Goal: Task Accomplishment & Management: Complete application form

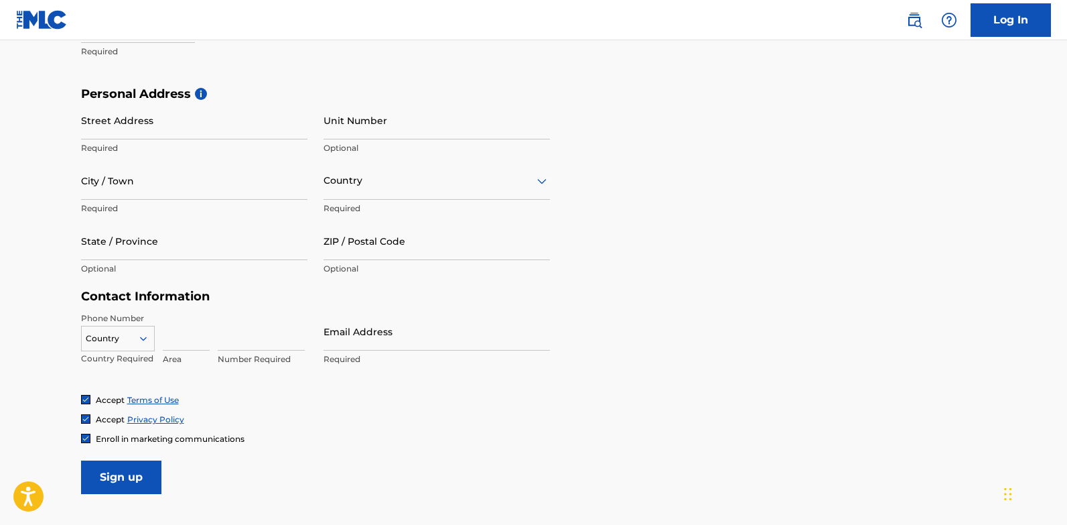
scroll to position [408, 0]
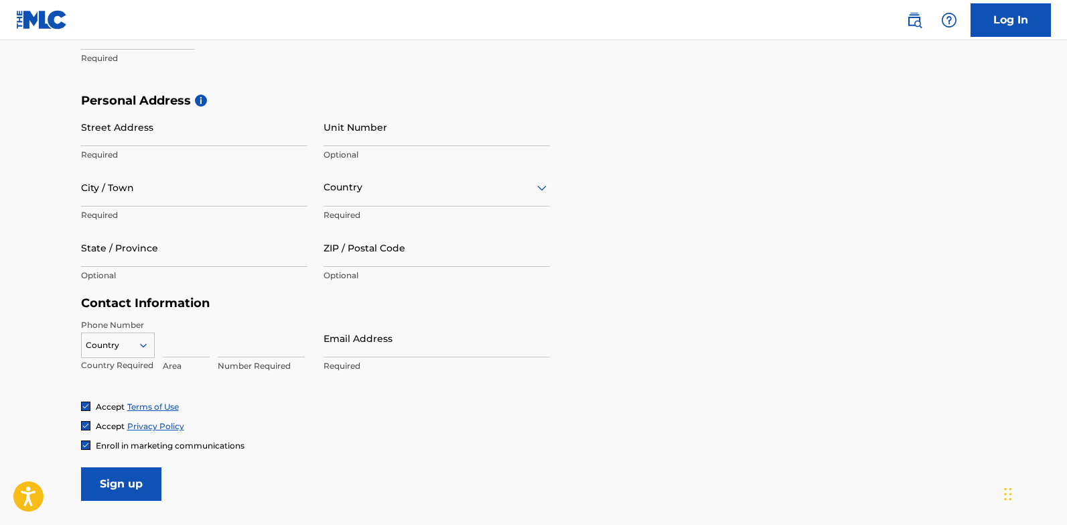
click at [142, 345] on div "Country" at bounding box center [118, 342] width 74 height 20
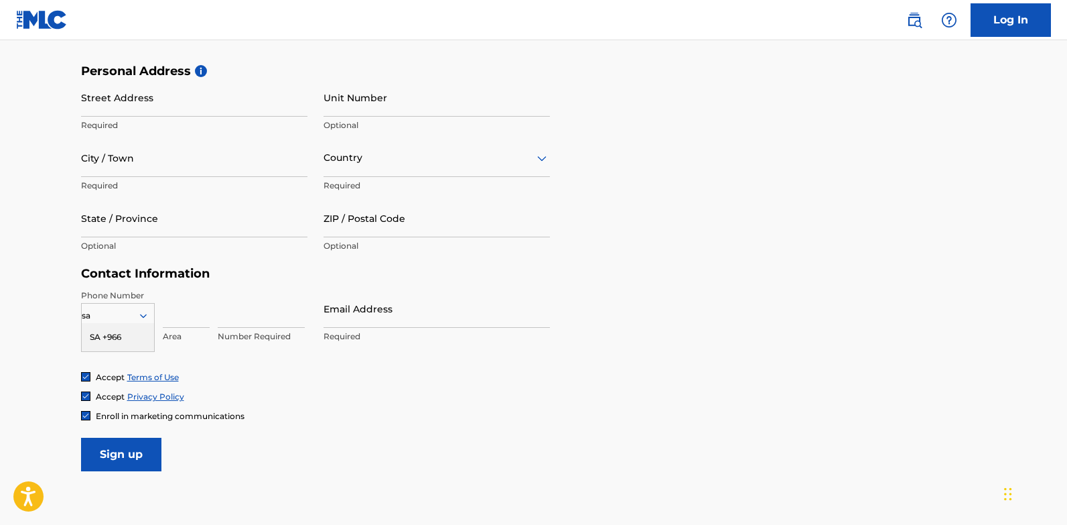
scroll to position [0, 0]
type input "s"
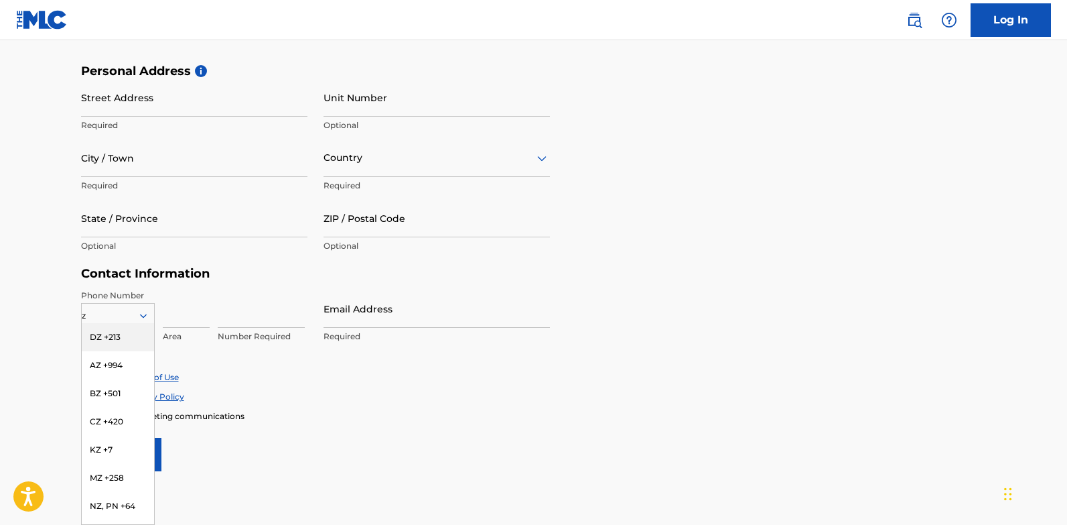
type input "za"
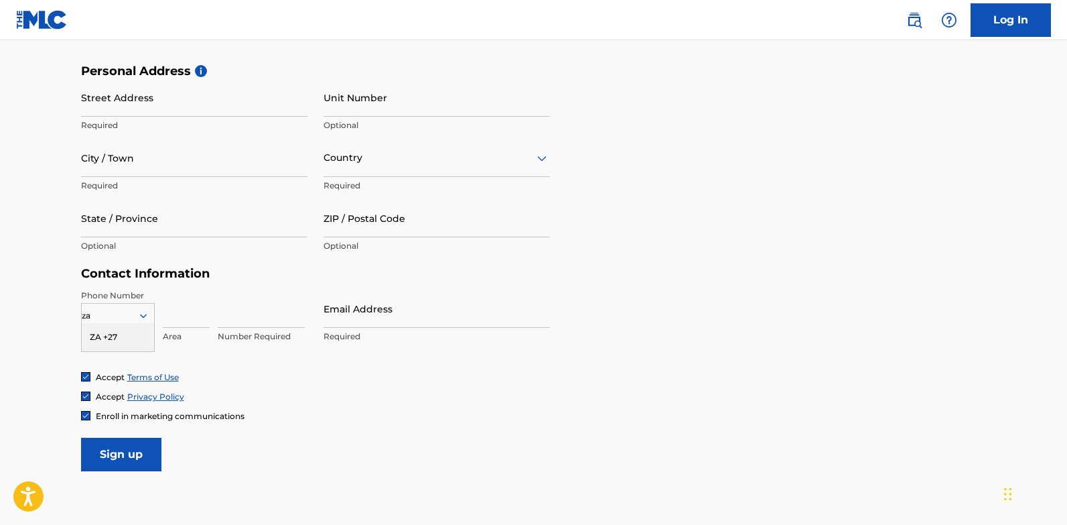
click at [131, 336] on div "ZA +27" at bounding box center [118, 337] width 72 height 28
click at [253, 310] on input at bounding box center [261, 308] width 87 height 38
click at [231, 317] on input at bounding box center [261, 308] width 87 height 38
type input "697273223"
click at [383, 314] on input "Email Address" at bounding box center [437, 308] width 226 height 38
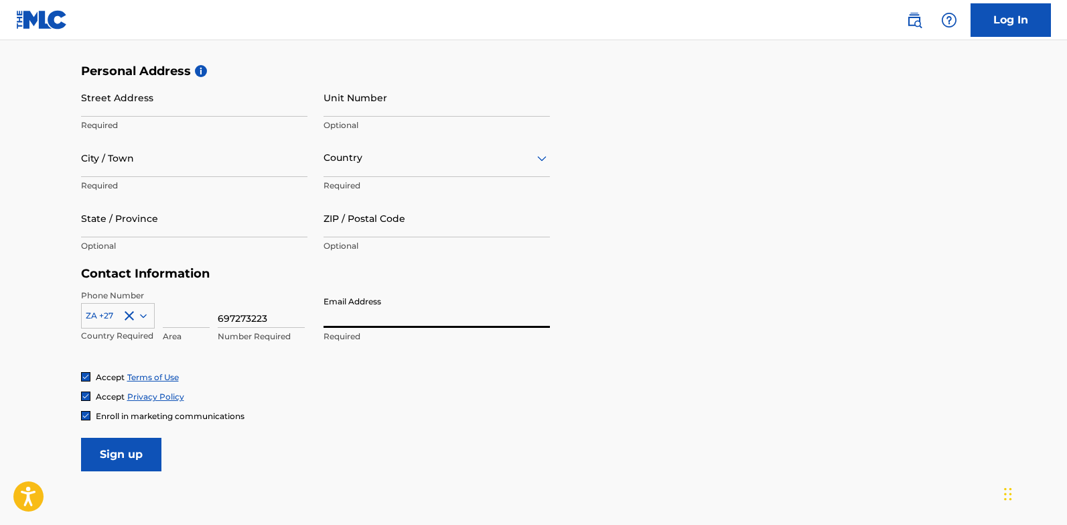
type input "[EMAIL_ADDRESS][DOMAIN_NAME]"
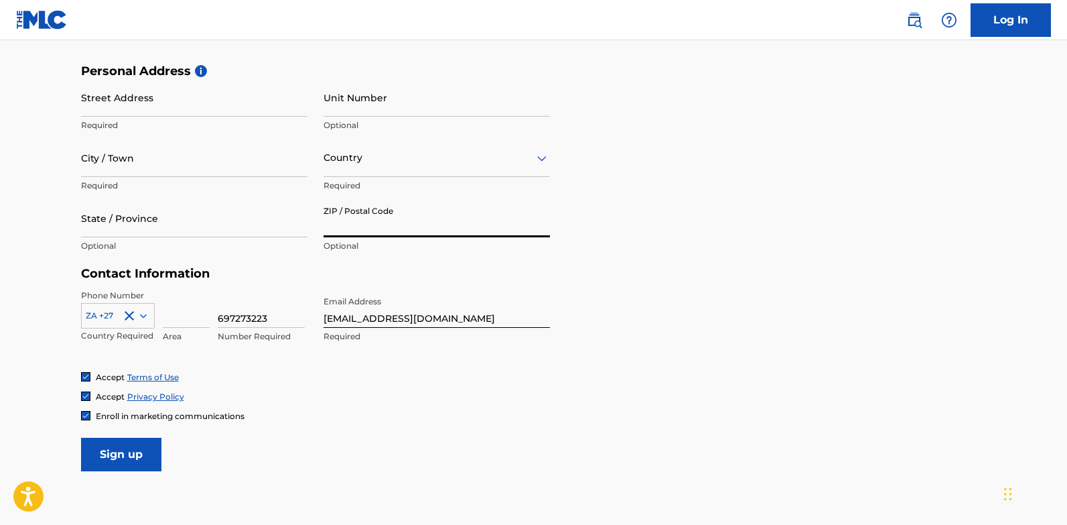
click at [344, 230] on input "ZIP / Postal Code" at bounding box center [437, 218] width 226 height 38
type input "2198"
type input "[PERSON_NAME]"
type input "Marshal"
type input "[STREET_ADDRESS][PERSON_NAME]"
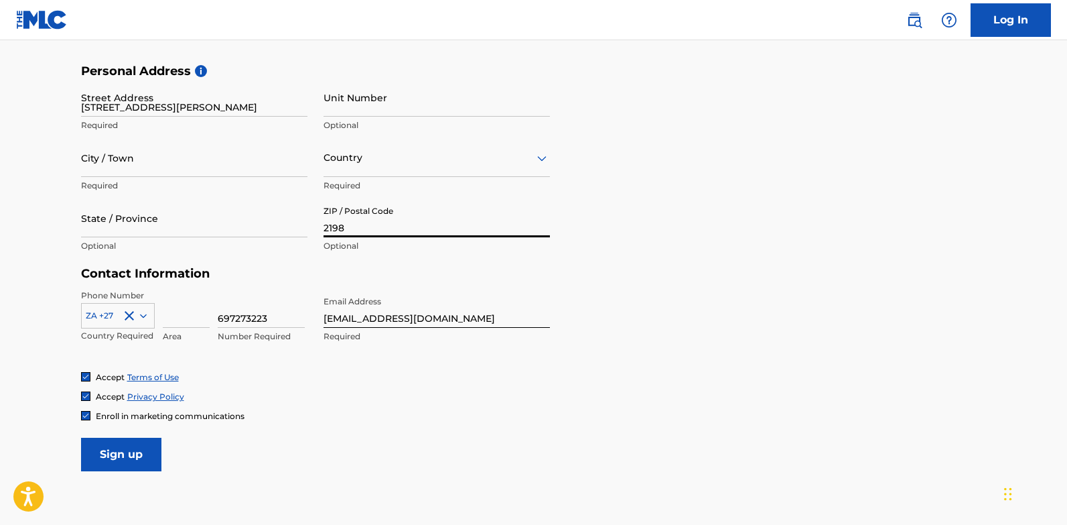
type input "[GEOGRAPHIC_DATA]"
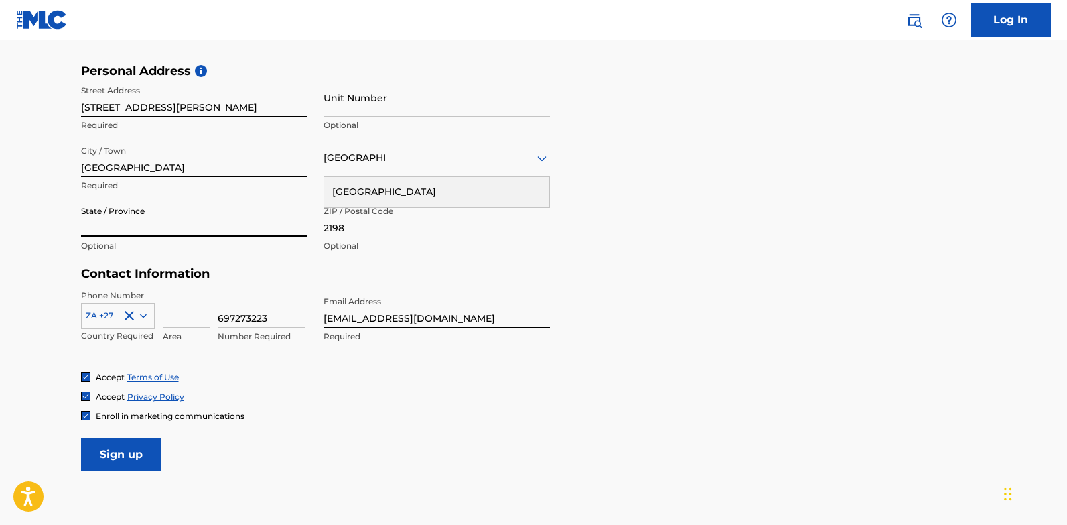
click at [141, 236] on input "State / Province" at bounding box center [194, 218] width 226 height 38
type input "Gauteng"
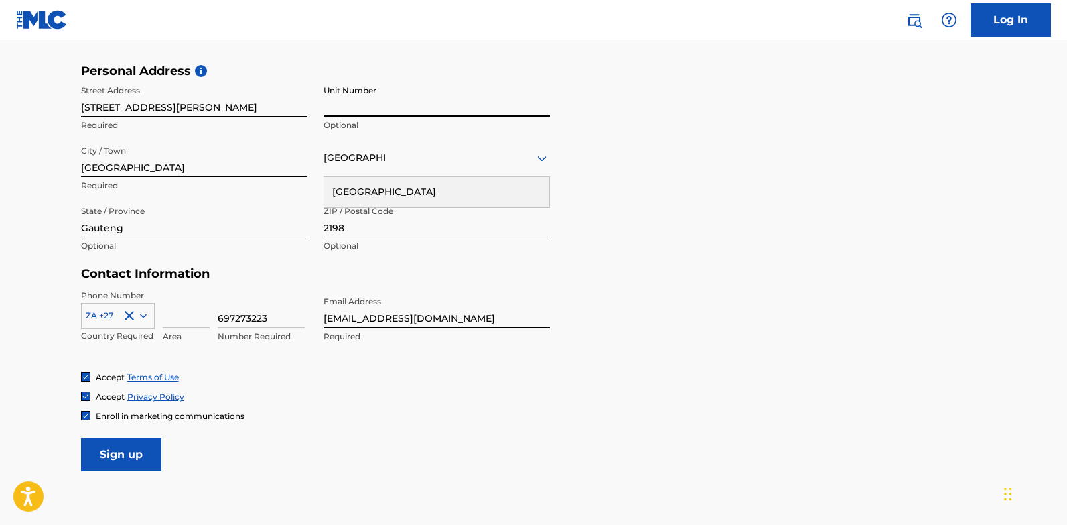
click at [360, 108] on input "Unit Number" at bounding box center [437, 97] width 226 height 38
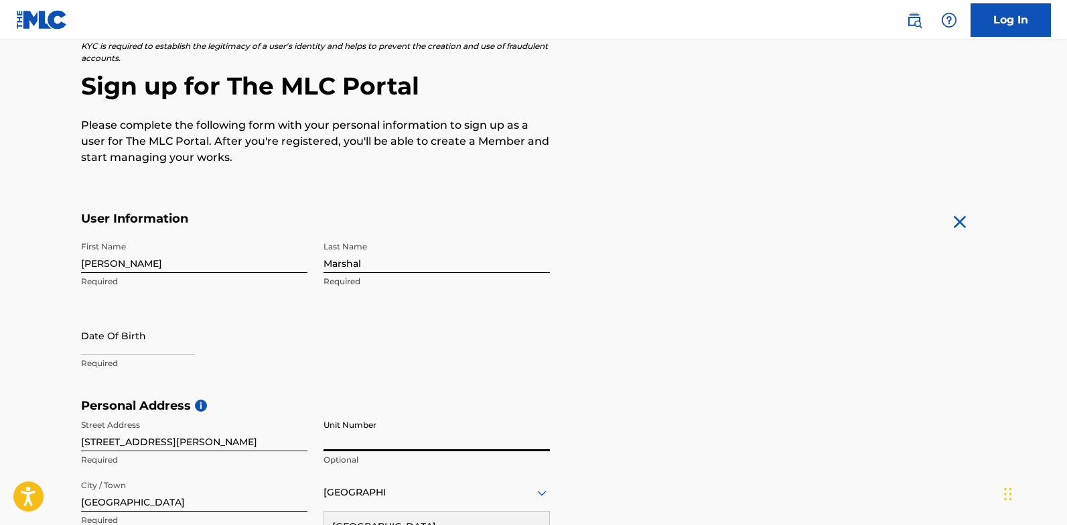
scroll to position [100, 0]
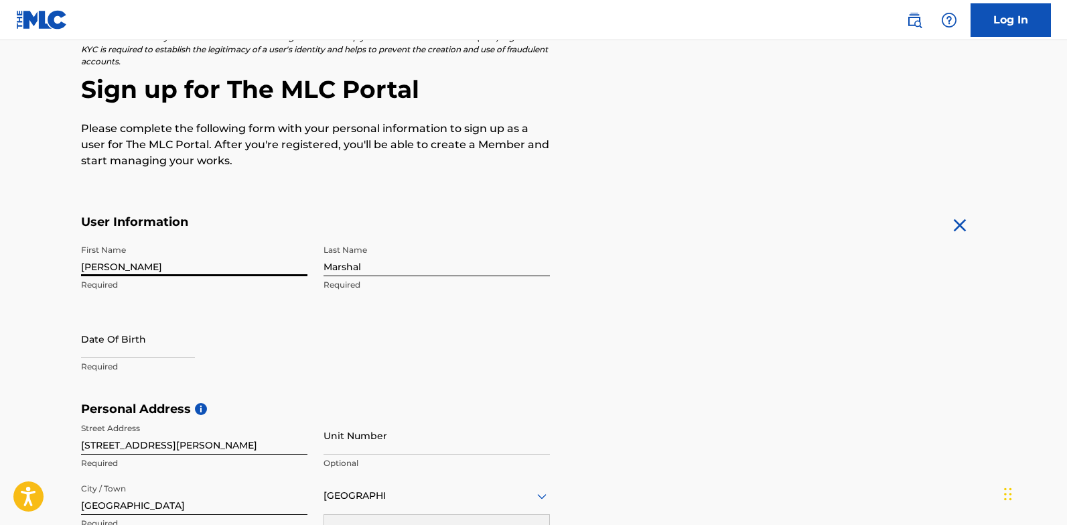
drag, startPoint x: 123, startPoint y: 268, endPoint x: 62, endPoint y: 269, distance: 61.6
click at [62, 269] on main "The MLC uses identity verification before a user is registered to comply with K…" at bounding box center [533, 411] width 1067 height 943
drag, startPoint x: 365, startPoint y: 269, endPoint x: 282, endPoint y: 269, distance: 83.1
click at [282, 269] on div "First Name [PERSON_NAME] Required Last Name Marshal Required Date Of Birth Requ…" at bounding box center [315, 319] width 469 height 163
drag, startPoint x: 149, startPoint y: 263, endPoint x: 62, endPoint y: 266, distance: 86.5
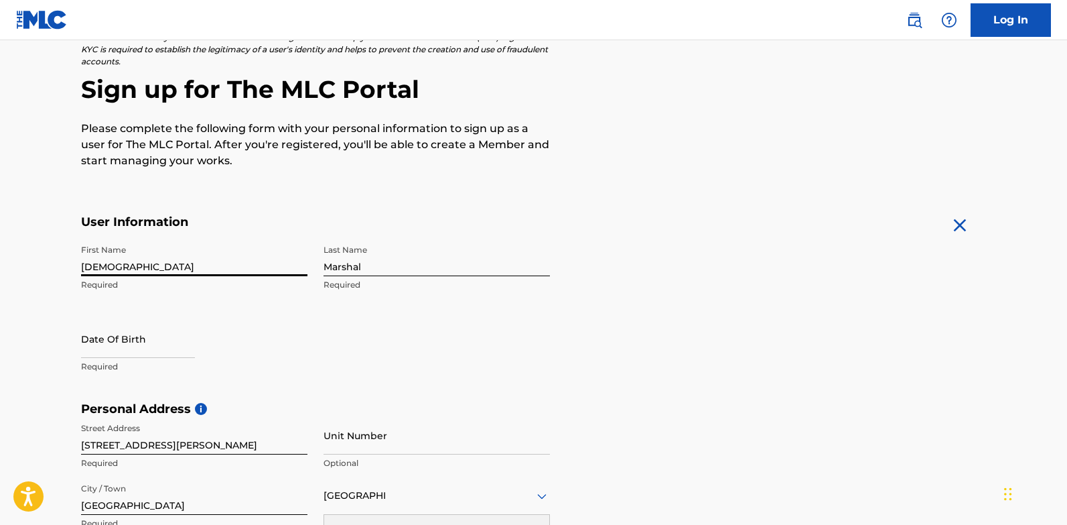
click at [62, 266] on main "The MLC uses identity verification before a user is registered to comply with K…" at bounding box center [533, 411] width 1067 height 943
type input "[PERSON_NAME] De [DEMOGRAPHIC_DATA]"
drag, startPoint x: 350, startPoint y: 278, endPoint x: 337, endPoint y: 277, distance: 12.7
click at [337, 277] on div "Last Name Marshal Required" at bounding box center [437, 268] width 226 height 60
drag, startPoint x: 377, startPoint y: 267, endPoint x: 318, endPoint y: 266, distance: 59.6
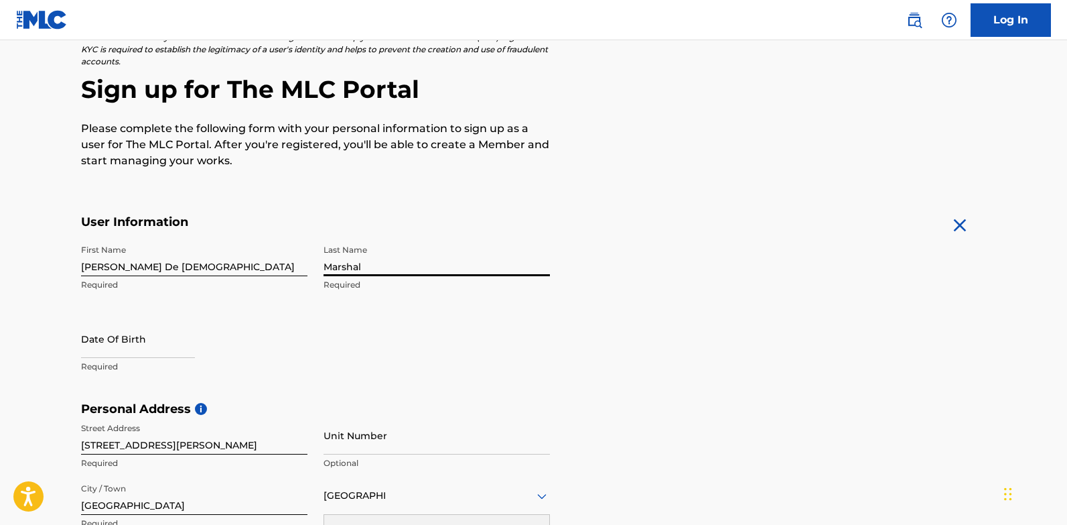
click at [318, 266] on div "First Name [PERSON_NAME] De [PERSON_NAME] Required Last Name Marshal Required D…" at bounding box center [315, 319] width 469 height 163
type input "[PERSON_NAME]"
click at [158, 350] on input "text" at bounding box center [138, 339] width 114 height 38
select select "8"
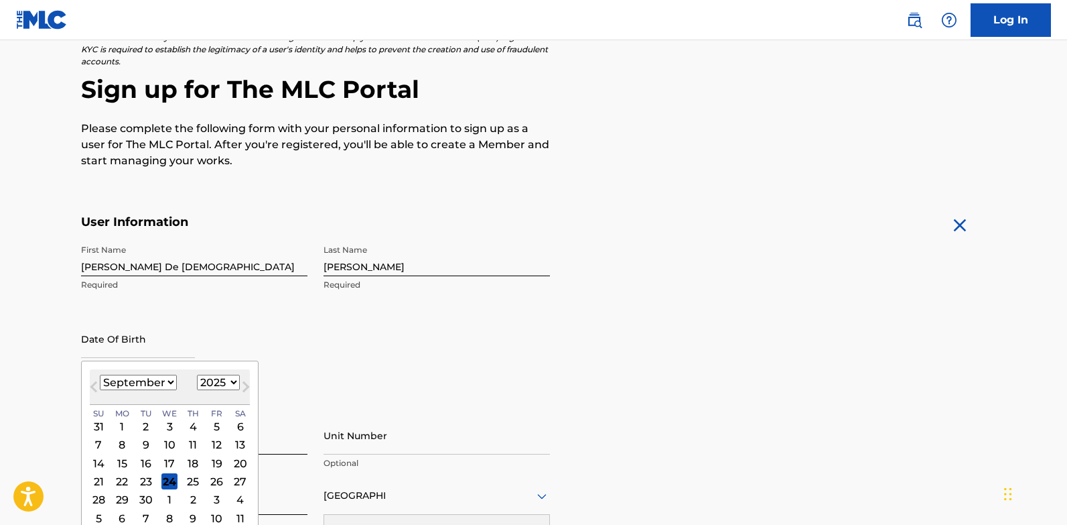
click at [228, 378] on select "1900 1901 1902 1903 1904 1905 1906 1907 1908 1909 1910 1911 1912 1913 1914 1915…" at bounding box center [218, 381] width 43 height 15
select select "1999"
click at [197, 374] on select "1900 1901 1902 1903 1904 1905 1906 1907 1908 1909 1910 1911 1912 1913 1914 1915…" at bounding box center [218, 381] width 43 height 15
click at [161, 381] on select "January February March April May June July August September October November De…" at bounding box center [138, 381] width 77 height 15
select select "1"
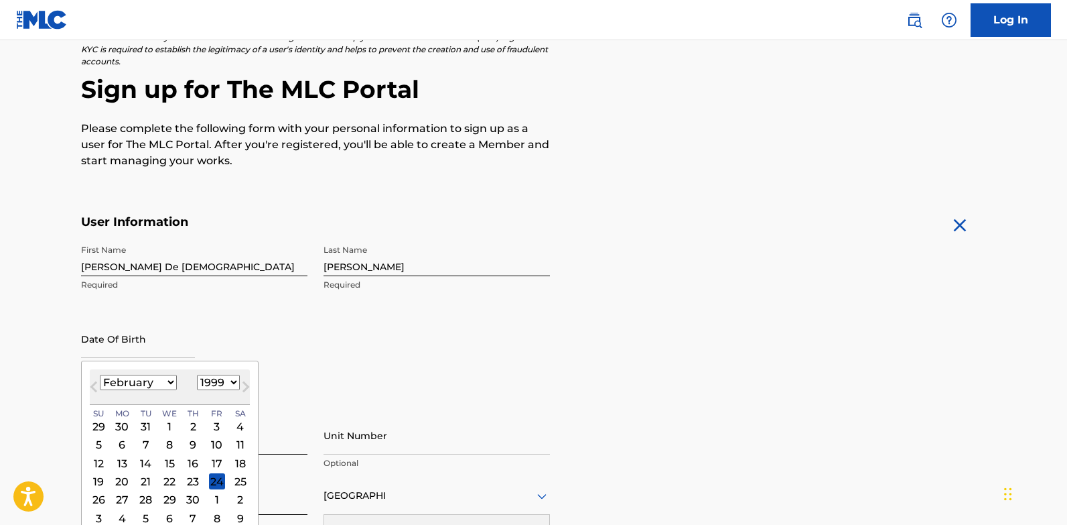
click at [100, 374] on select "January February March April May June July August September October November De…" at bounding box center [138, 381] width 77 height 15
click at [147, 441] on div "9" at bounding box center [146, 445] width 16 height 16
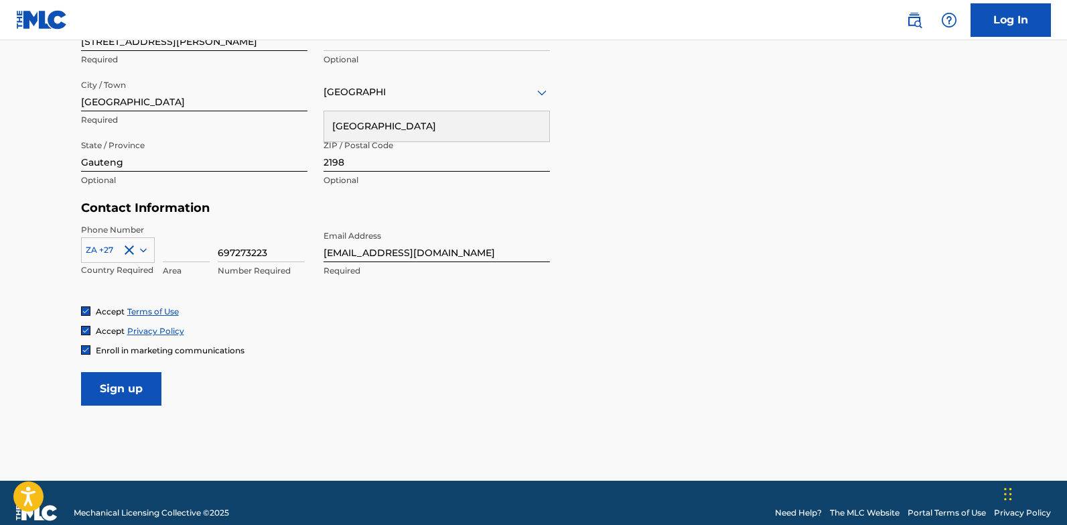
scroll to position [498, 0]
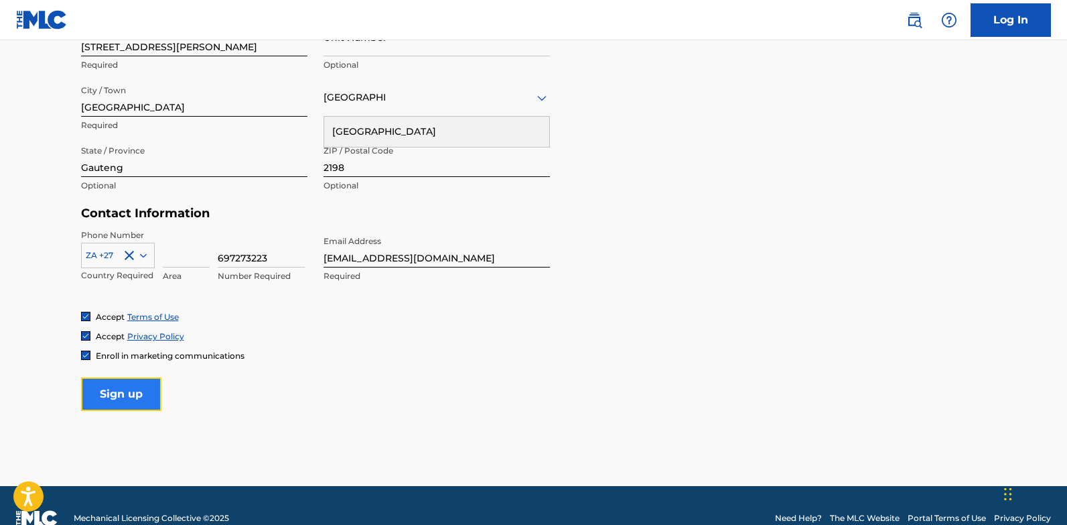
click at [110, 401] on input "Sign up" at bounding box center [121, 393] width 80 height 33
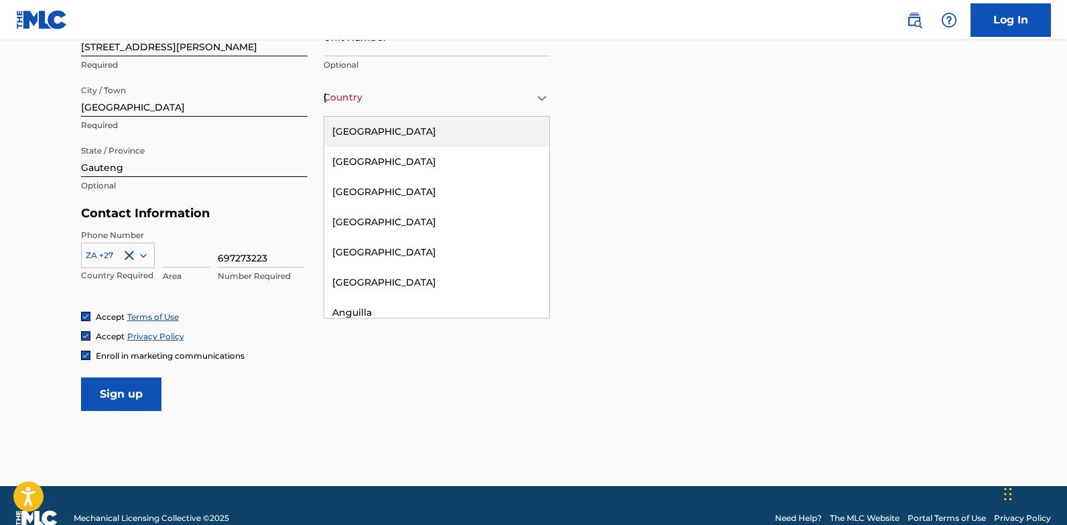
click at [396, 104] on div "[GEOGRAPHIC_DATA]" at bounding box center [437, 97] width 226 height 17
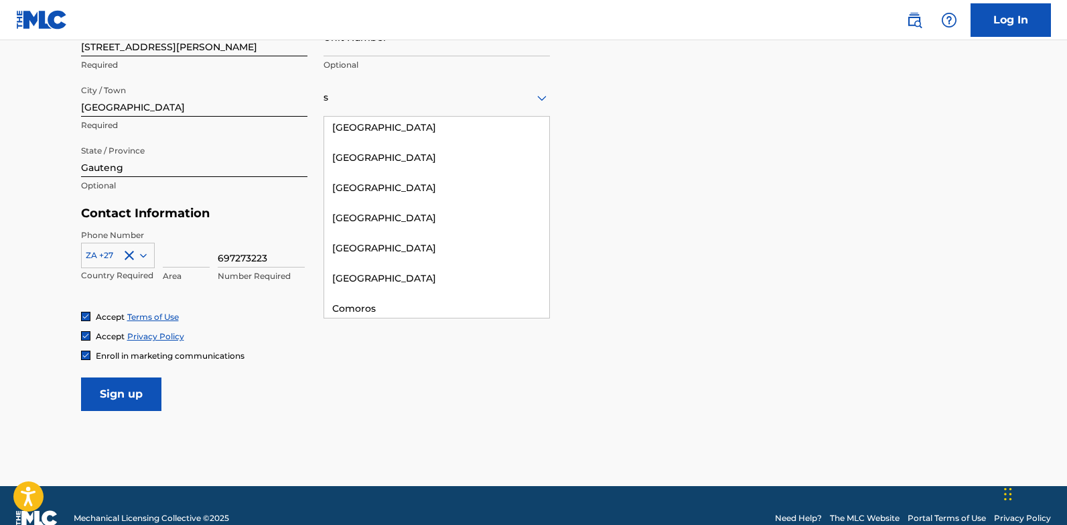
scroll to position [254, 0]
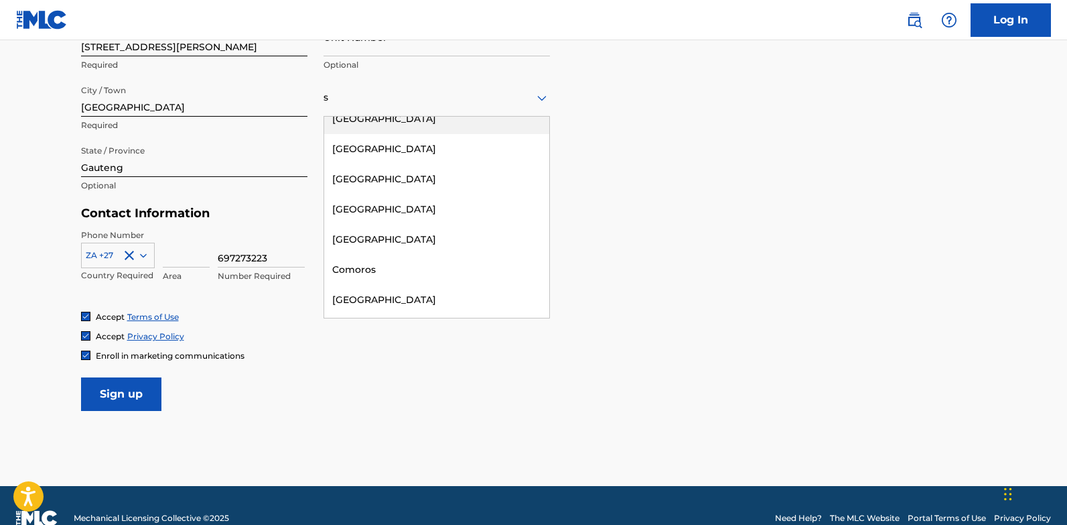
type input "[GEOGRAPHIC_DATA]"
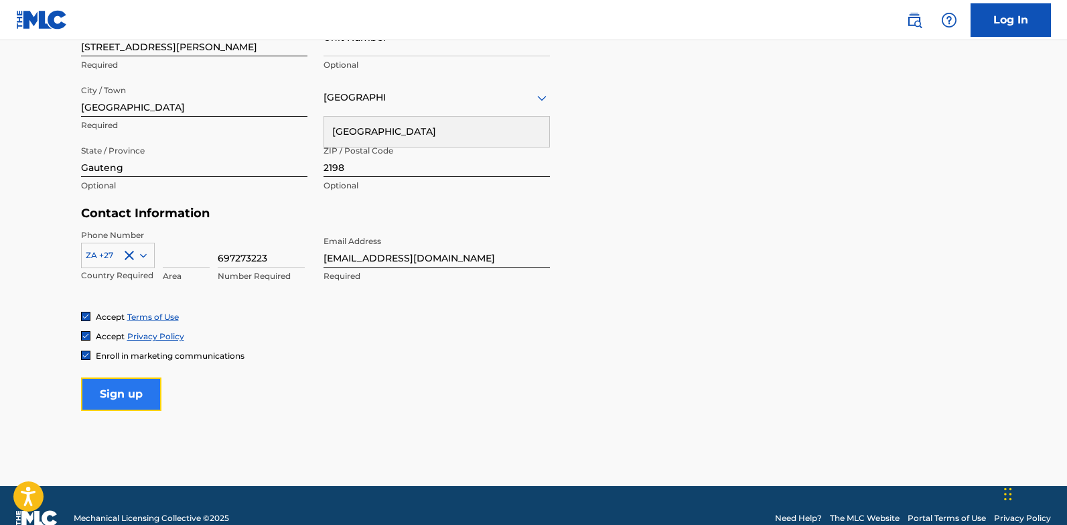
click at [136, 394] on input "Sign up" at bounding box center [121, 393] width 80 height 33
click at [366, 98] on div "[GEOGRAPHIC_DATA]" at bounding box center [437, 97] width 226 height 17
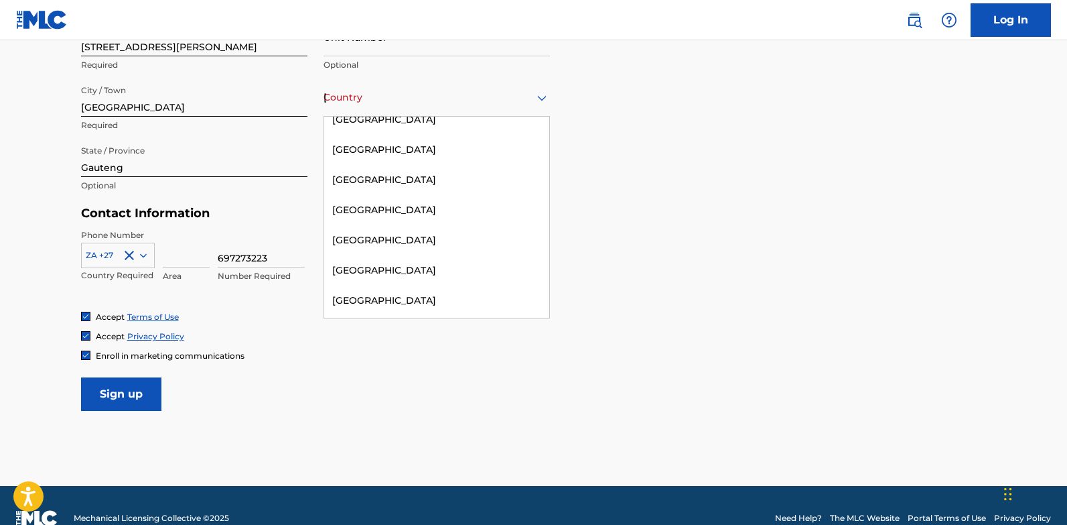
scroll to position [5600, 0]
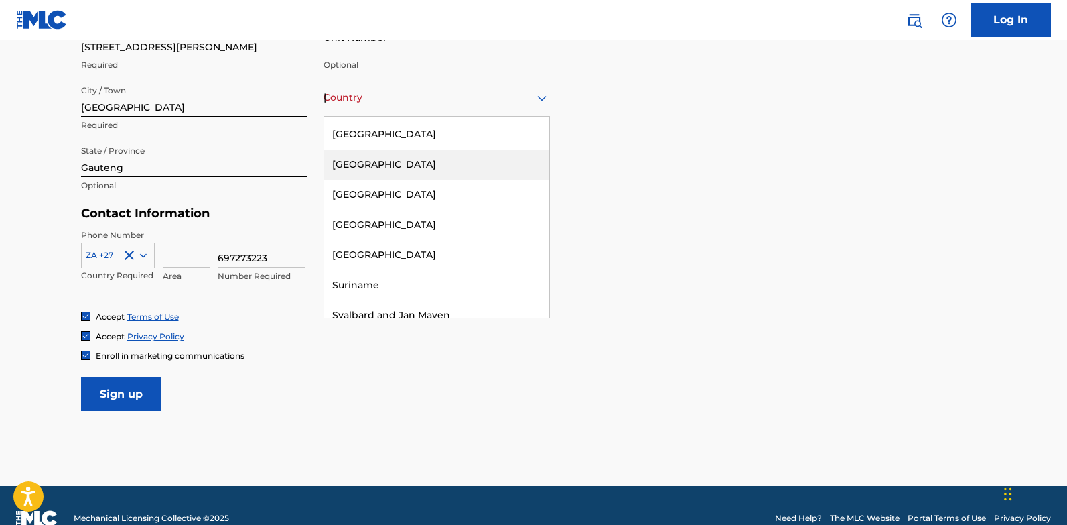
click at [388, 149] on div "[GEOGRAPHIC_DATA]" at bounding box center [436, 164] width 225 height 30
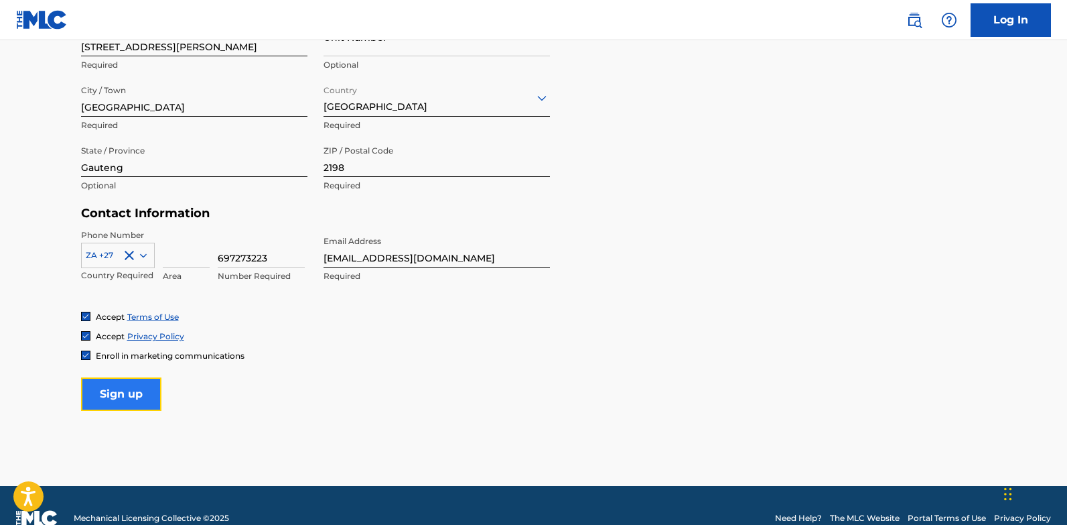
click at [143, 389] on input "Sign up" at bounding box center [121, 393] width 80 height 33
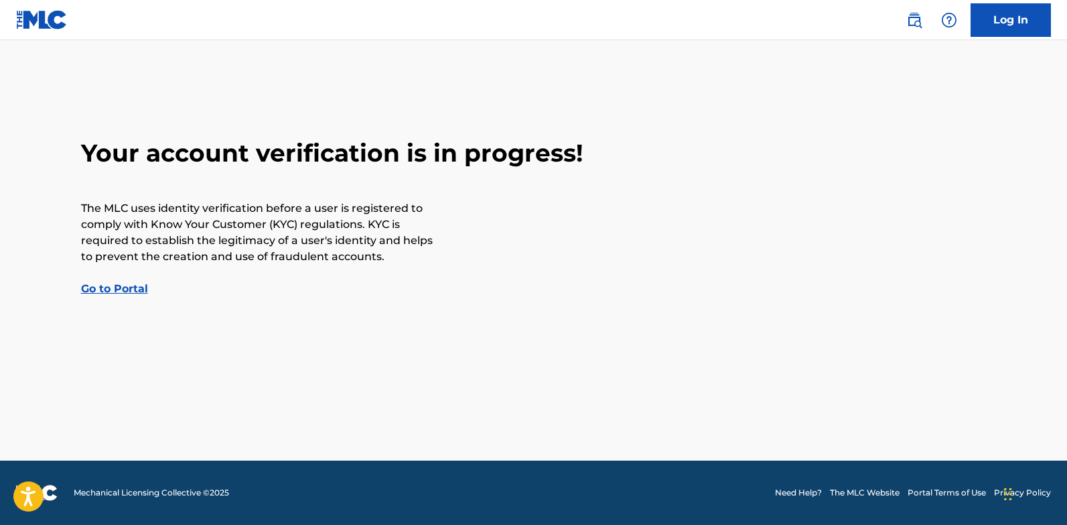
click at [145, 285] on link "Go to Portal" at bounding box center [114, 288] width 67 height 13
